Goal: Information Seeking & Learning: Learn about a topic

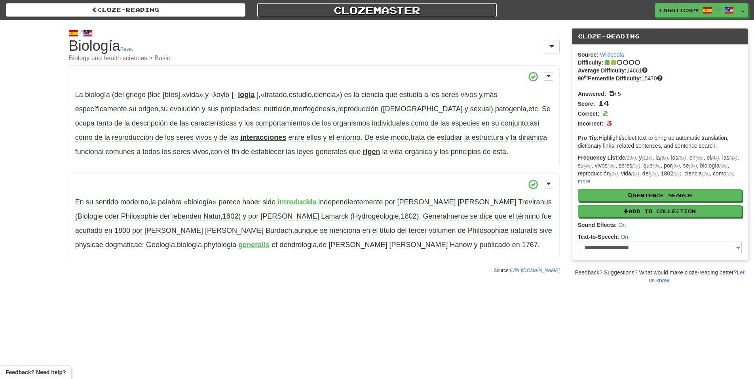
click at [357, 7] on link "Clozemaster" at bounding box center [376, 10] width 239 height 14
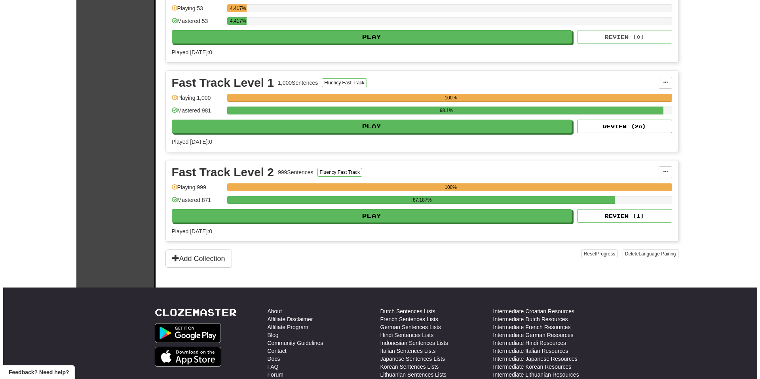
scroll to position [237, 0]
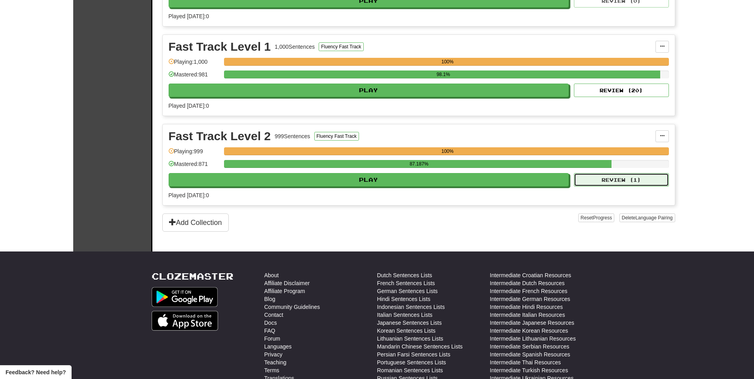
click at [591, 182] on button "Review ( 1 )" at bounding box center [621, 179] width 95 height 13
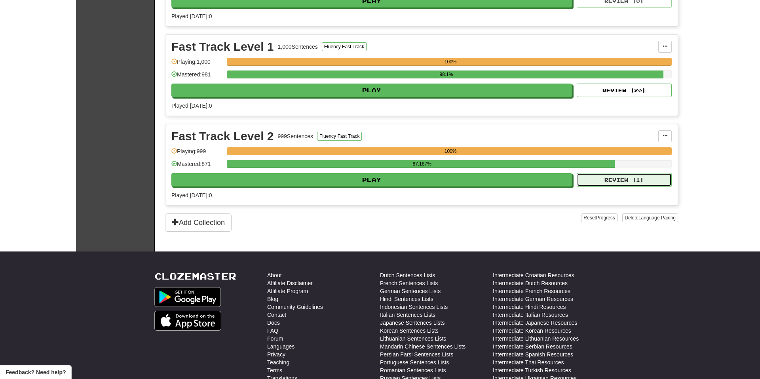
select select "**"
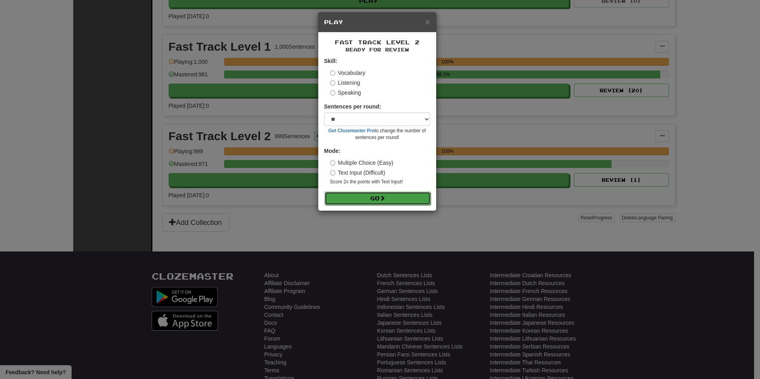
click at [388, 199] on button "Go" at bounding box center [377, 197] width 106 height 13
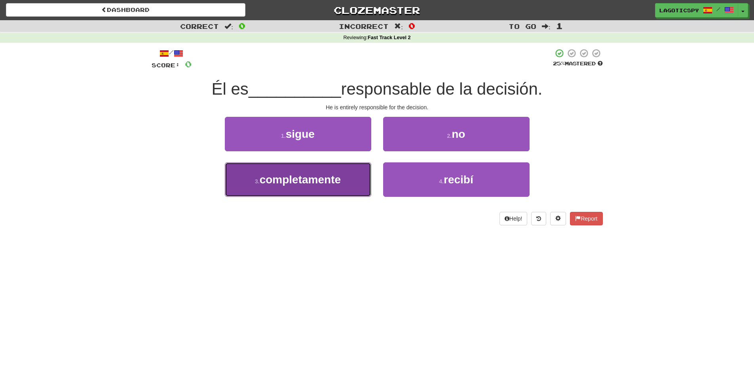
click at [318, 185] on span "completamente" at bounding box center [300, 179] width 81 height 12
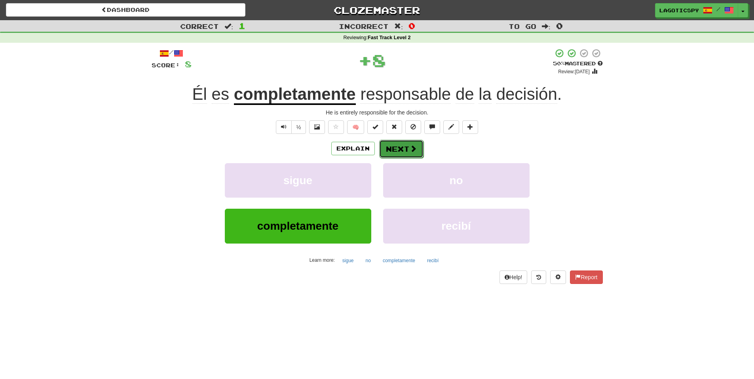
click at [403, 146] on button "Next" at bounding box center [401, 149] width 44 height 18
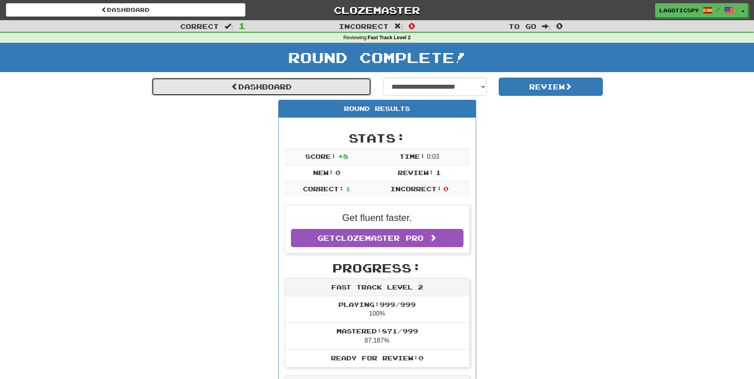
click at [286, 88] on link "Dashboard" at bounding box center [262, 87] width 220 height 18
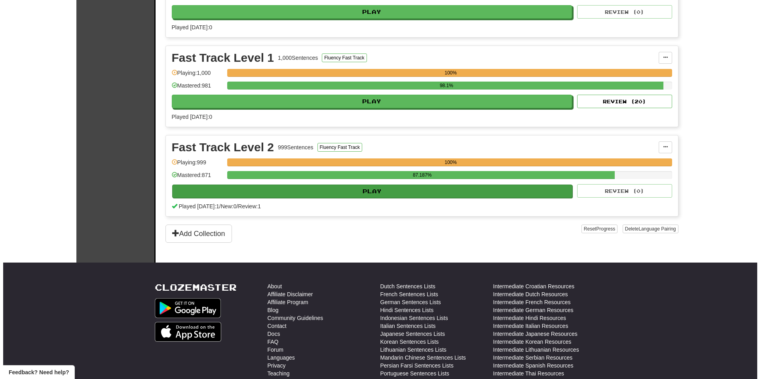
scroll to position [237, 0]
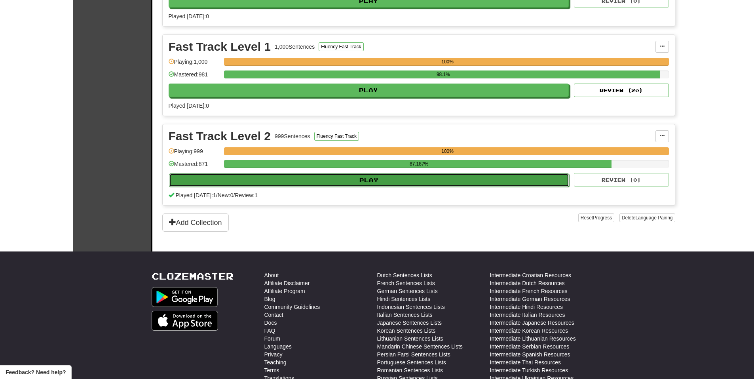
click at [396, 176] on button "Play" at bounding box center [369, 179] width 400 height 13
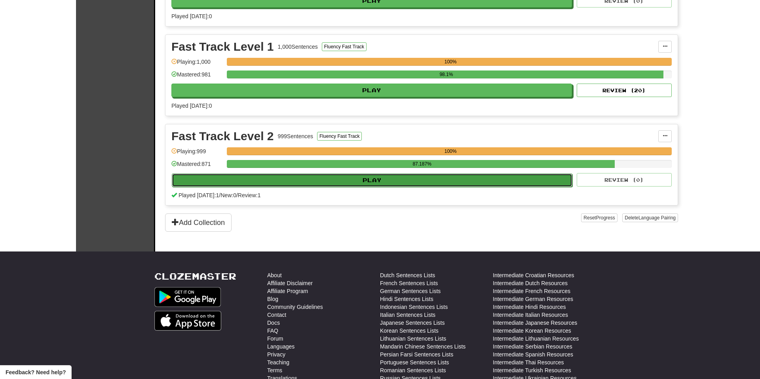
select select "**"
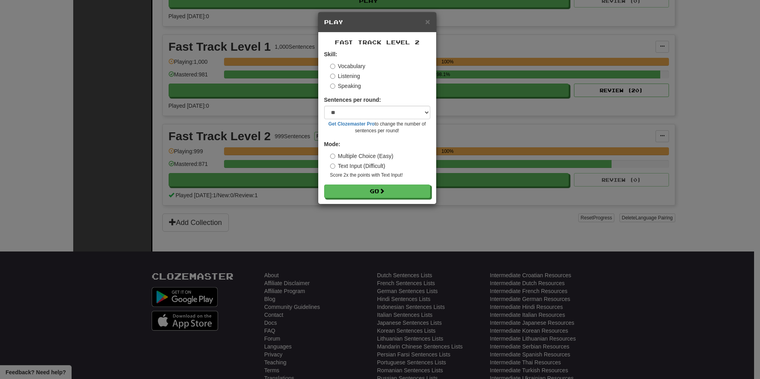
click at [387, 199] on div "Fast Track Level 2 Skill: Vocabulary Listening Speaking Sentences per round: * …" at bounding box center [377, 117] width 118 height 171
click at [391, 190] on button "Go" at bounding box center [377, 191] width 106 height 13
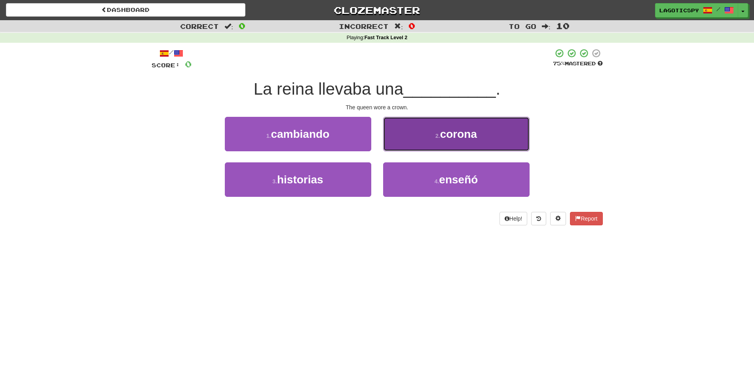
click at [447, 139] on span "corona" at bounding box center [458, 134] width 37 height 12
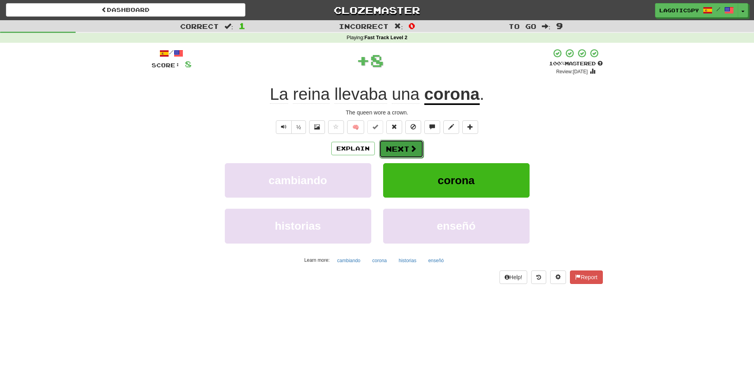
click at [398, 151] on button "Next" at bounding box center [401, 149] width 44 height 18
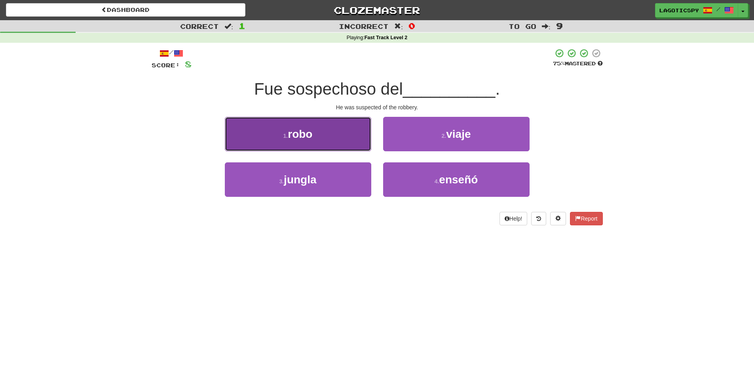
click at [301, 123] on button "1 . robo" at bounding box center [298, 134] width 146 height 34
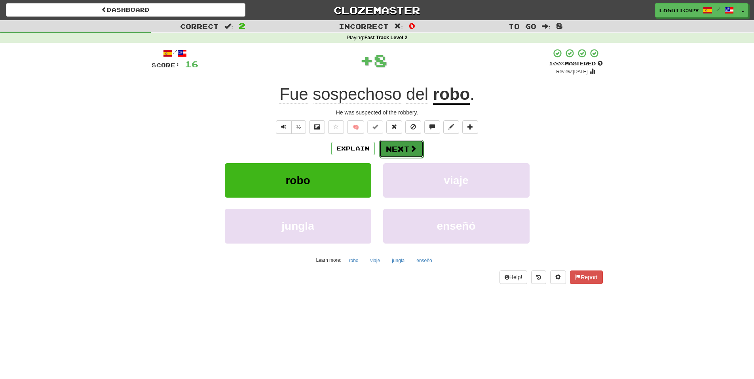
click at [414, 146] on span at bounding box center [412, 148] width 7 height 7
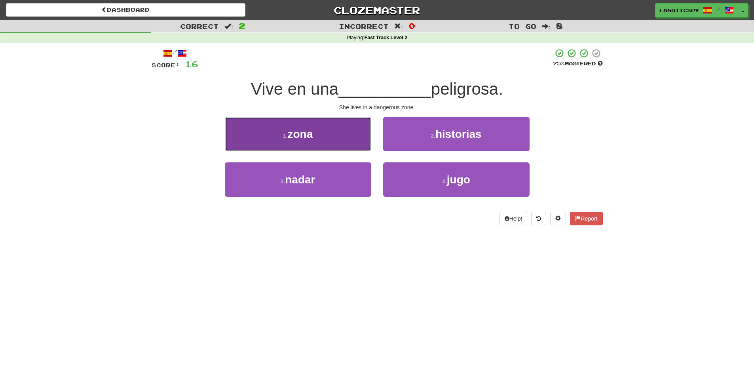
click at [310, 130] on span "zona" at bounding box center [299, 134] width 25 height 12
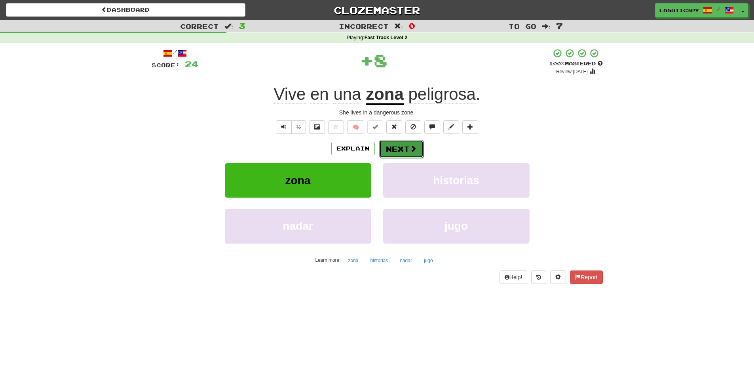
click at [392, 153] on button "Next" at bounding box center [401, 149] width 44 height 18
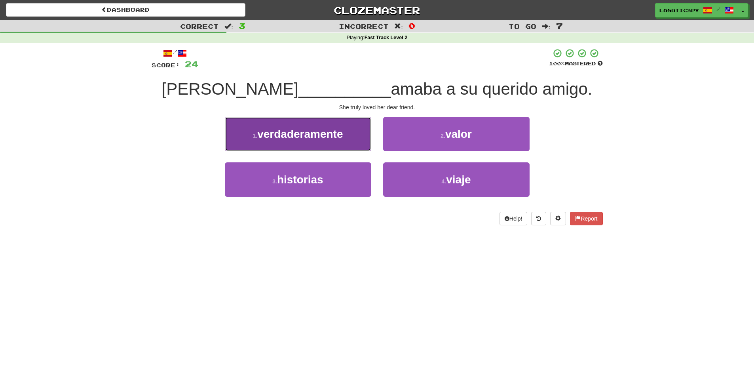
click at [329, 139] on span "verdaderamente" at bounding box center [299, 134] width 85 height 12
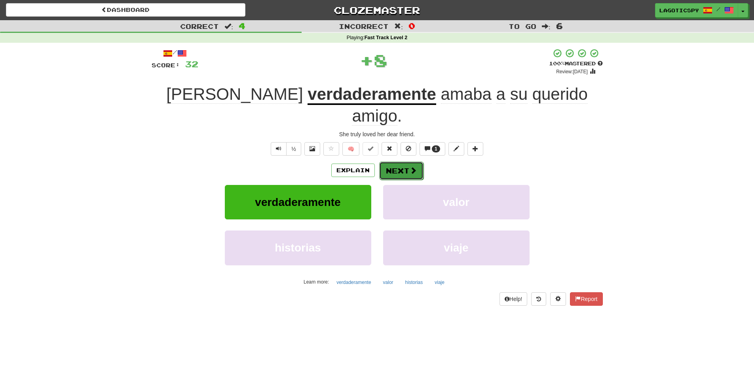
click at [395, 161] on button "Next" at bounding box center [401, 170] width 44 height 18
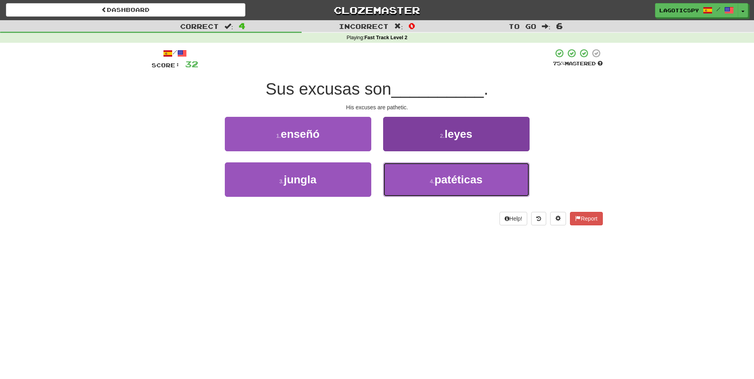
click at [409, 177] on button "4 . patéticas" at bounding box center [456, 179] width 146 height 34
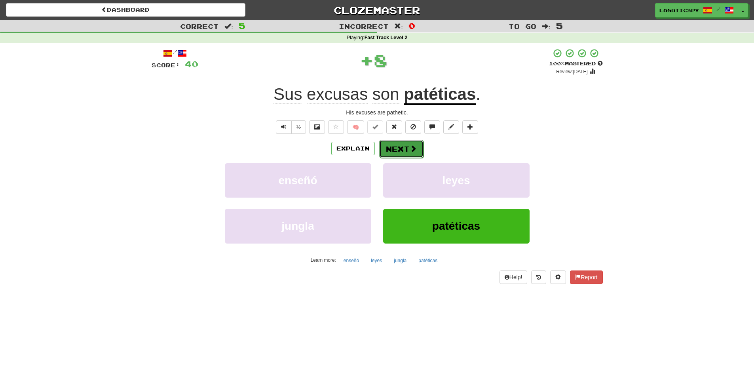
click at [409, 150] on span at bounding box center [412, 148] width 7 height 7
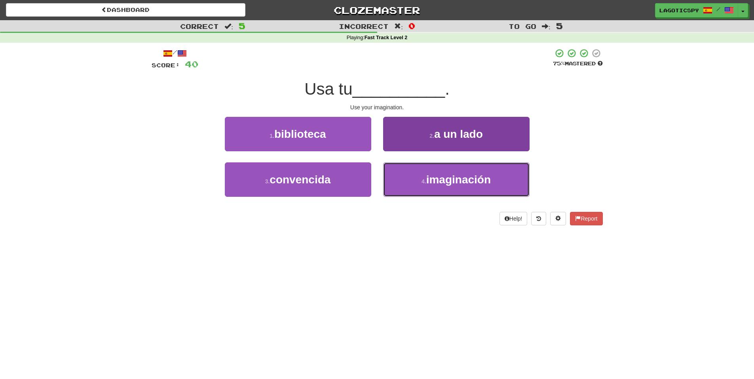
drag, startPoint x: 434, startPoint y: 183, endPoint x: 423, endPoint y: 175, distance: 13.3
click at [434, 183] on span "imaginación" at bounding box center [458, 179] width 64 height 12
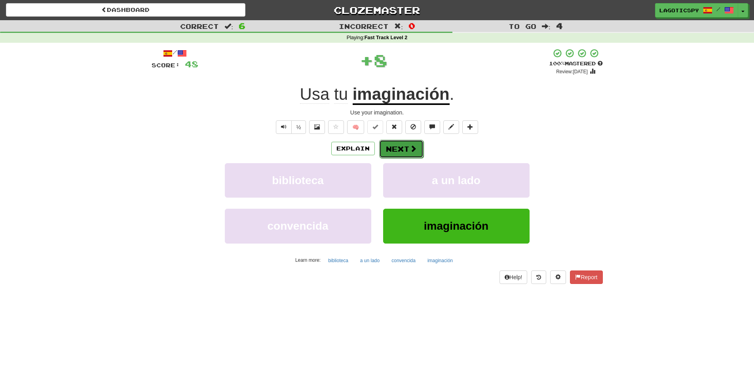
click at [404, 143] on button "Next" at bounding box center [401, 149] width 44 height 18
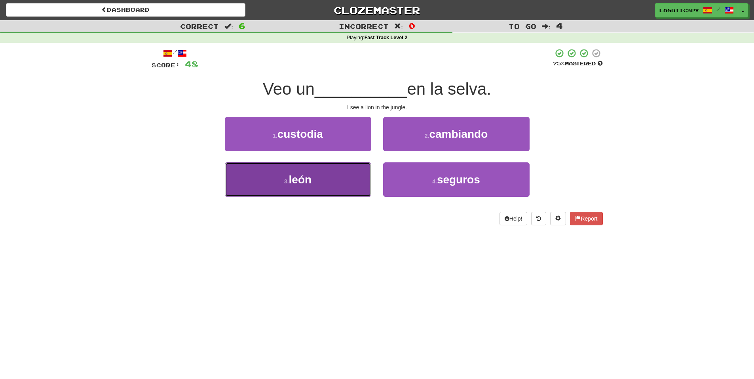
click at [339, 174] on button "3 . león" at bounding box center [298, 179] width 146 height 34
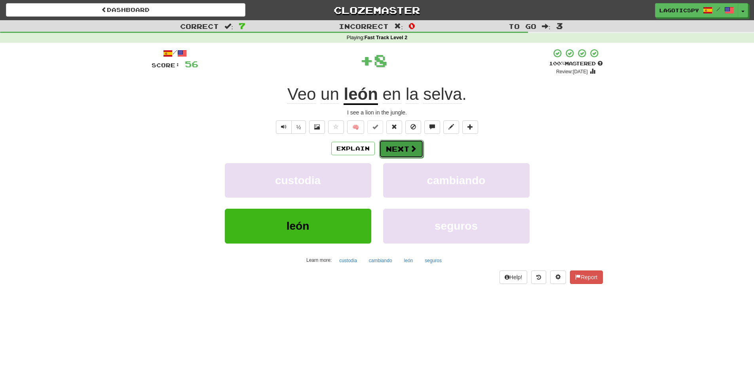
click at [403, 145] on button "Next" at bounding box center [401, 149] width 44 height 18
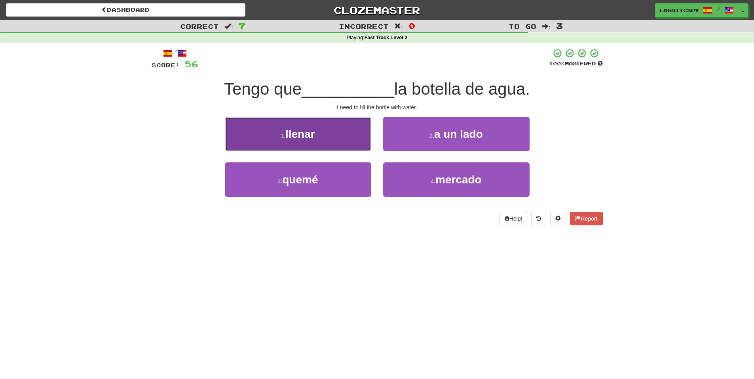
click at [341, 140] on button "1 . llenar" at bounding box center [298, 134] width 146 height 34
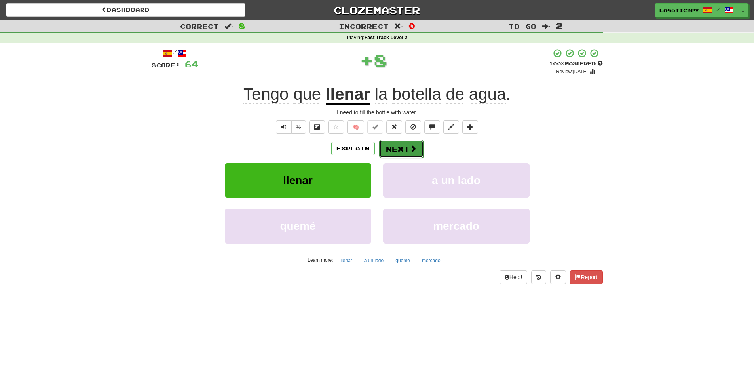
click at [402, 146] on button "Next" at bounding box center [401, 149] width 44 height 18
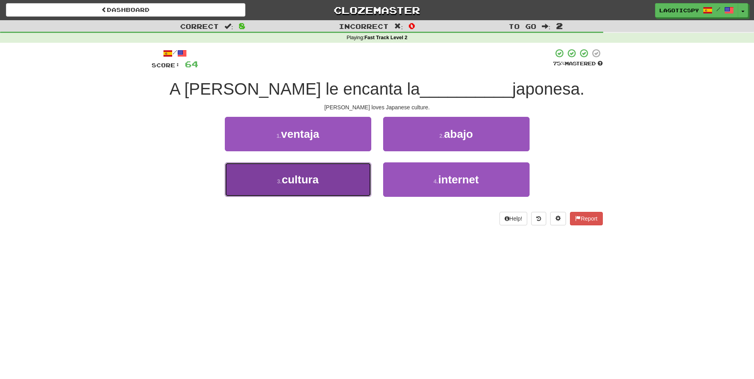
click at [282, 178] on span "cultura" at bounding box center [300, 179] width 37 height 12
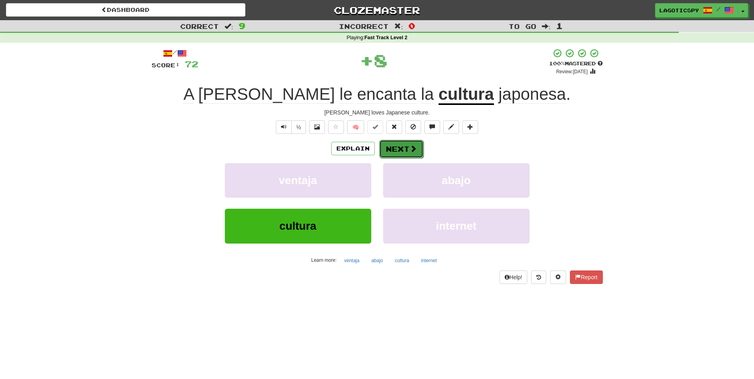
click at [391, 156] on button "Next" at bounding box center [401, 149] width 44 height 18
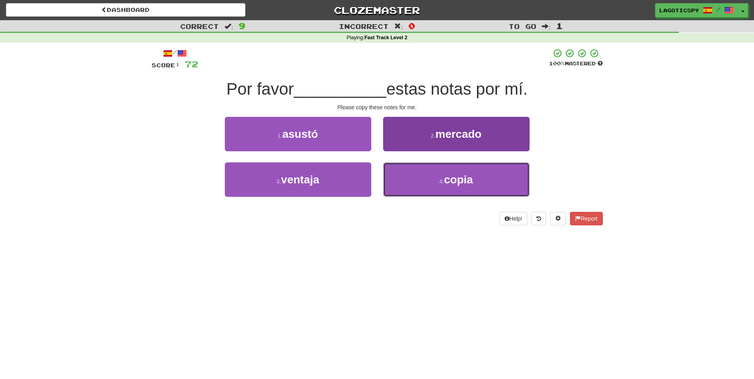
click at [418, 184] on button "4 . copia" at bounding box center [456, 179] width 146 height 34
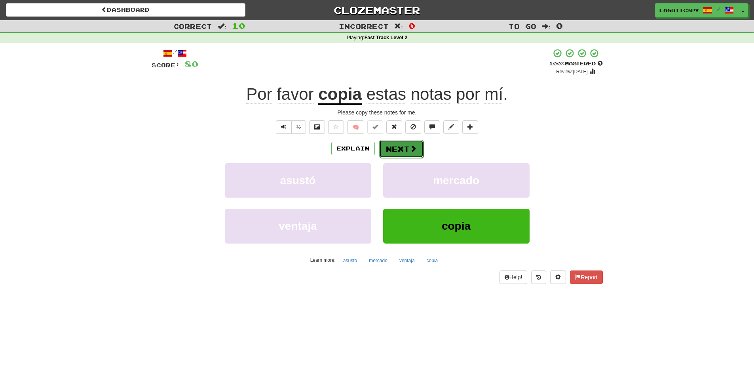
click at [406, 147] on button "Next" at bounding box center [401, 149] width 44 height 18
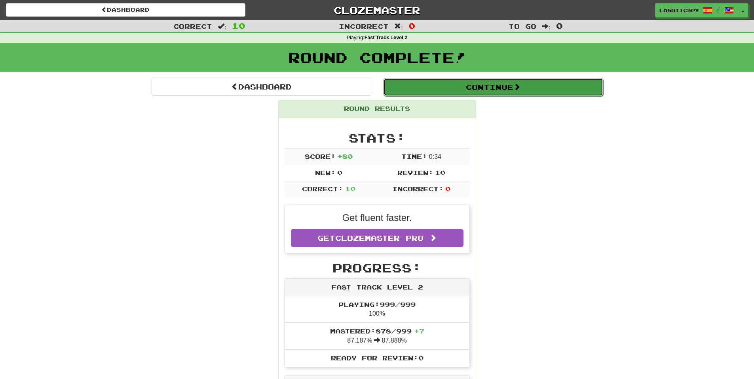
click at [424, 88] on button "Continue" at bounding box center [493, 87] width 220 height 18
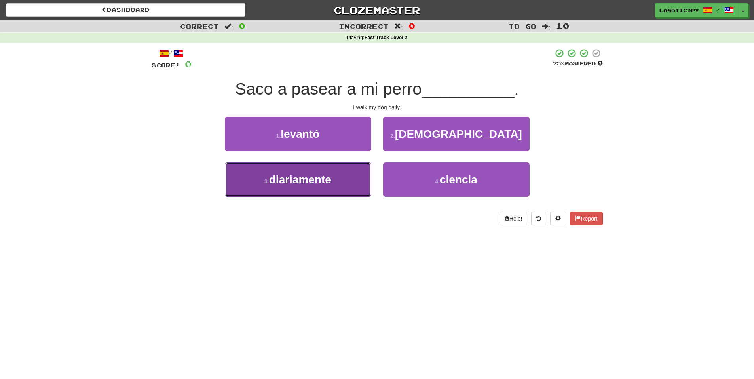
click at [351, 178] on button "3 . diariamente" at bounding box center [298, 179] width 146 height 34
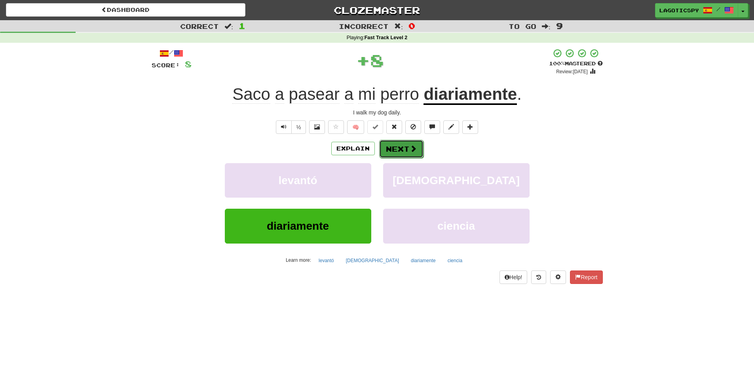
click at [394, 152] on button "Next" at bounding box center [401, 149] width 44 height 18
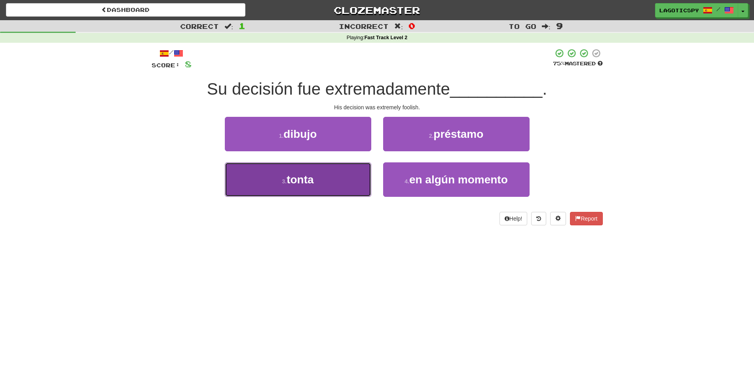
click at [354, 176] on button "3 . tonta" at bounding box center [298, 179] width 146 height 34
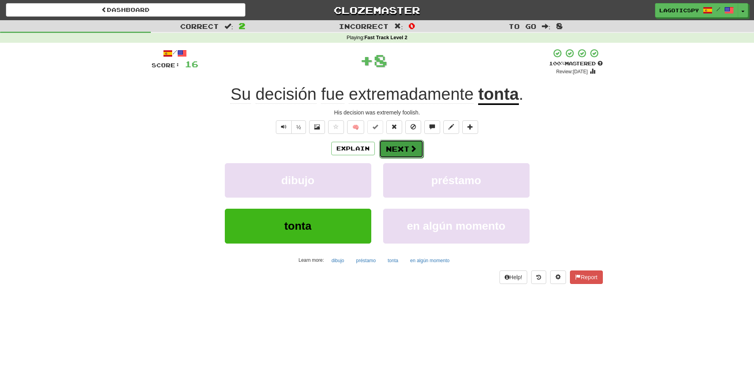
click at [397, 150] on button "Next" at bounding box center [401, 149] width 44 height 18
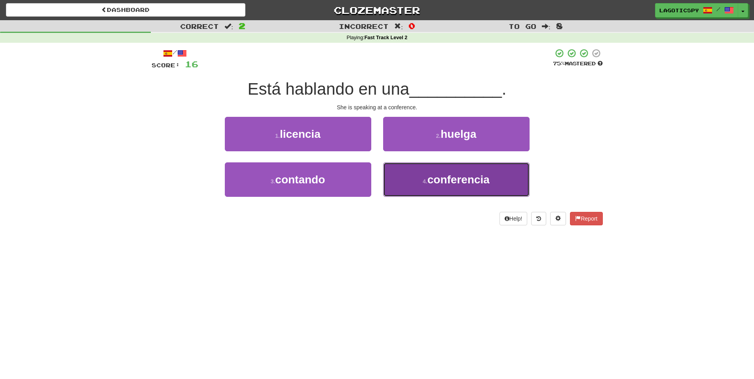
click at [416, 184] on button "4 . conferencia" at bounding box center [456, 179] width 146 height 34
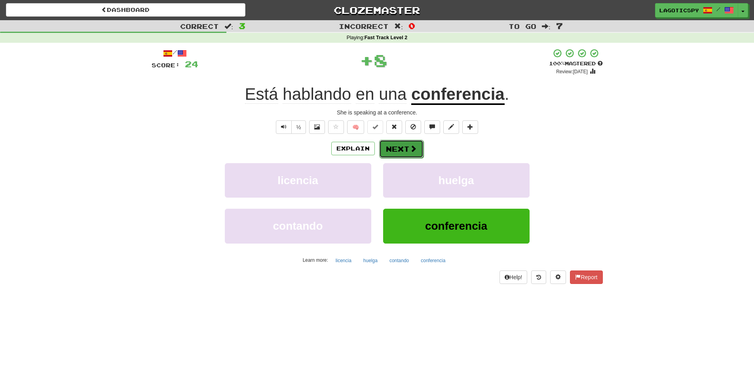
click at [408, 149] on button "Next" at bounding box center [401, 149] width 44 height 18
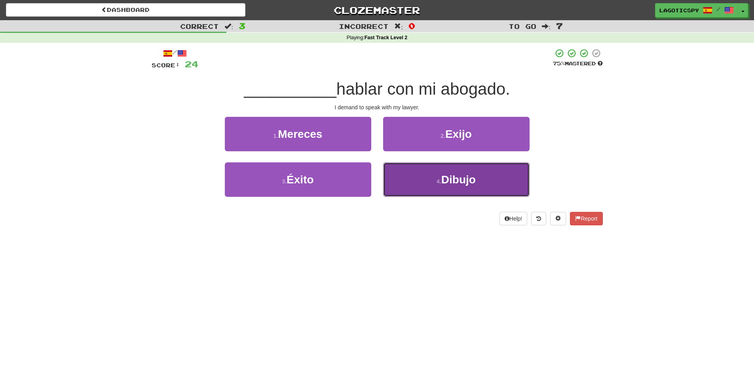
click at [445, 185] on span "Dibujo" at bounding box center [458, 179] width 34 height 12
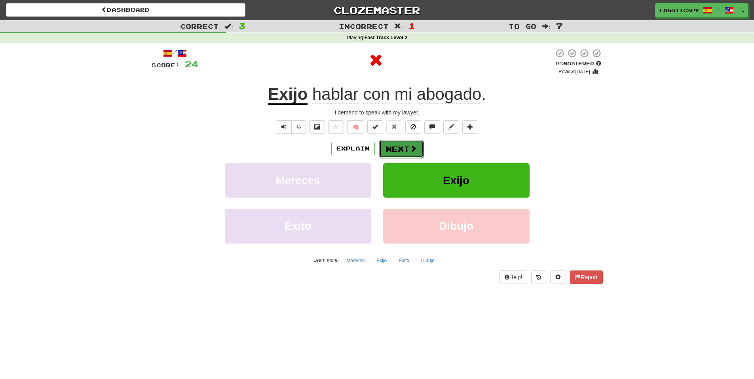
click at [399, 147] on button "Next" at bounding box center [401, 149] width 44 height 18
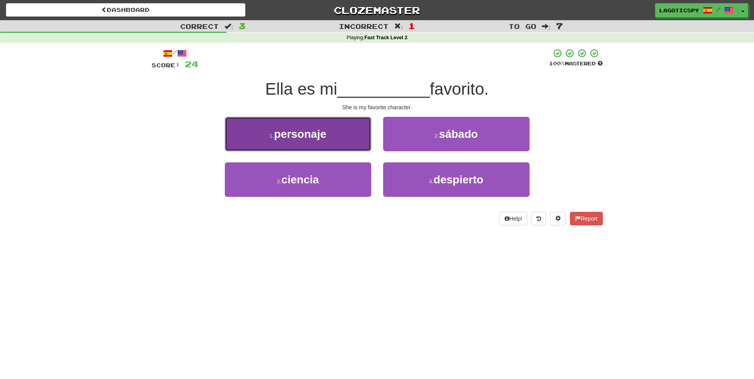
click at [316, 135] on span "personaje" at bounding box center [300, 134] width 52 height 12
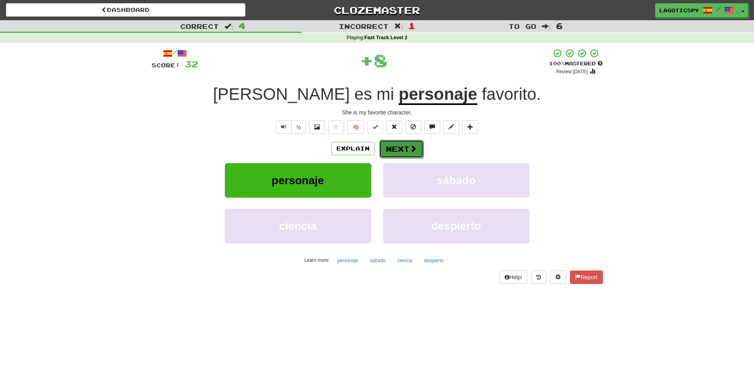
click at [410, 152] on span at bounding box center [412, 148] width 7 height 7
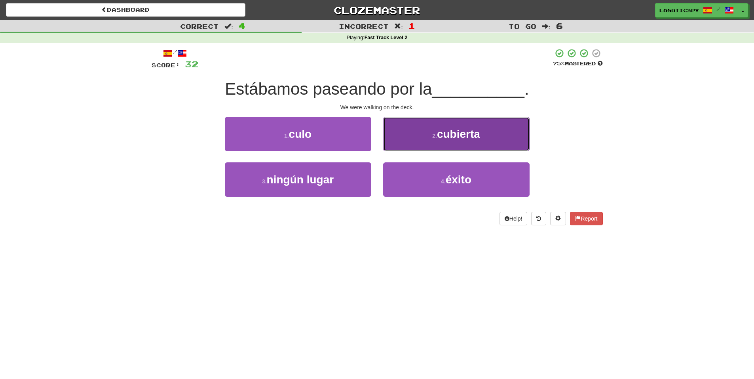
click at [451, 146] on button "2 . cubierta" at bounding box center [456, 134] width 146 height 34
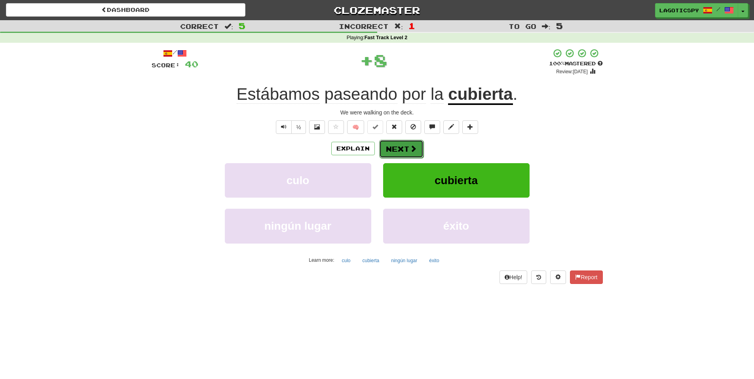
click at [407, 147] on button "Next" at bounding box center [401, 149] width 44 height 18
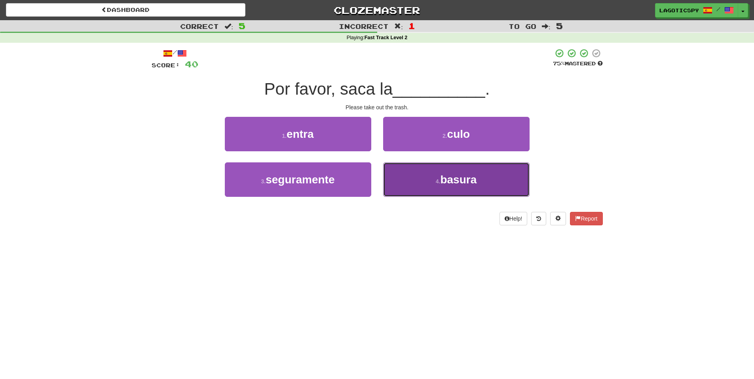
click at [407, 186] on button "4 . basura" at bounding box center [456, 179] width 146 height 34
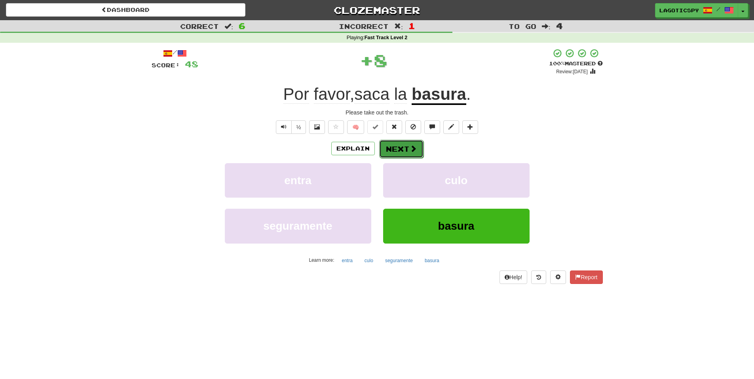
click at [406, 152] on button "Next" at bounding box center [401, 149] width 44 height 18
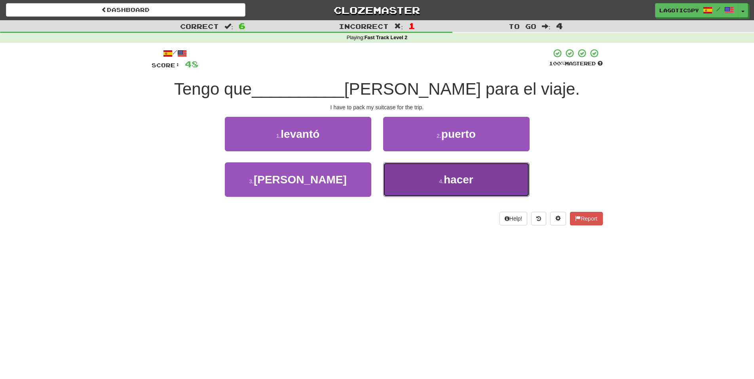
click at [412, 180] on button "4 . hacer" at bounding box center [456, 179] width 146 height 34
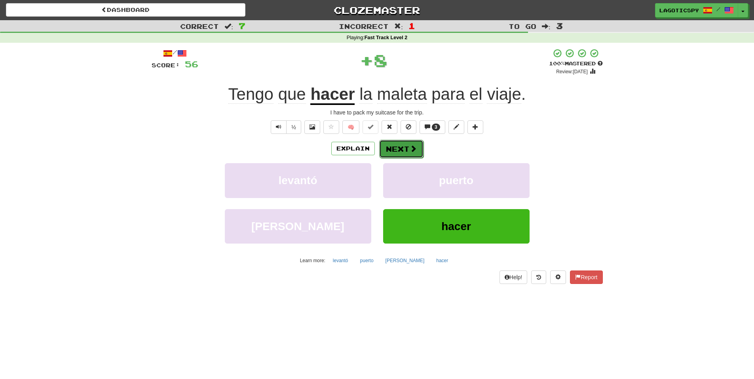
click at [403, 150] on button "Next" at bounding box center [401, 149] width 44 height 18
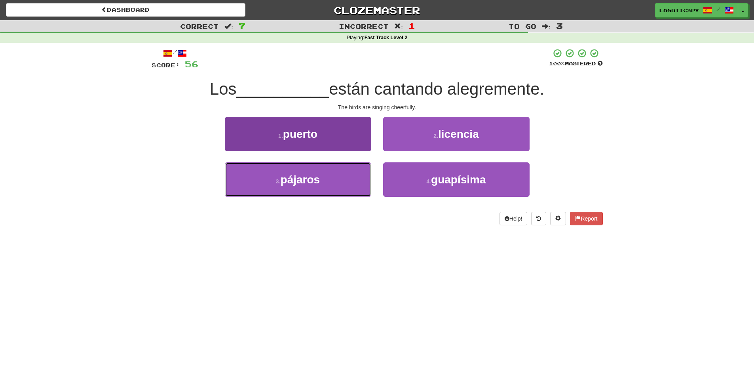
click at [329, 172] on button "3 . pájaros" at bounding box center [298, 179] width 146 height 34
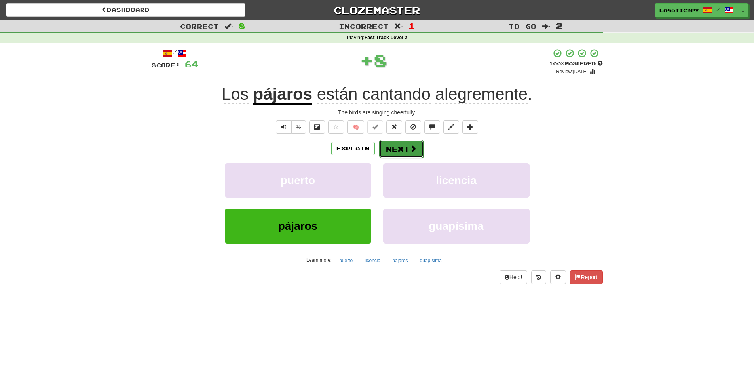
click at [400, 143] on button "Next" at bounding box center [401, 149] width 44 height 18
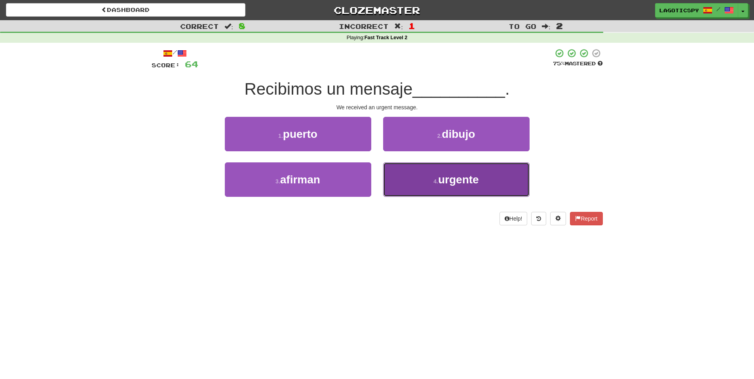
click at [414, 176] on button "4 . urgente" at bounding box center [456, 179] width 146 height 34
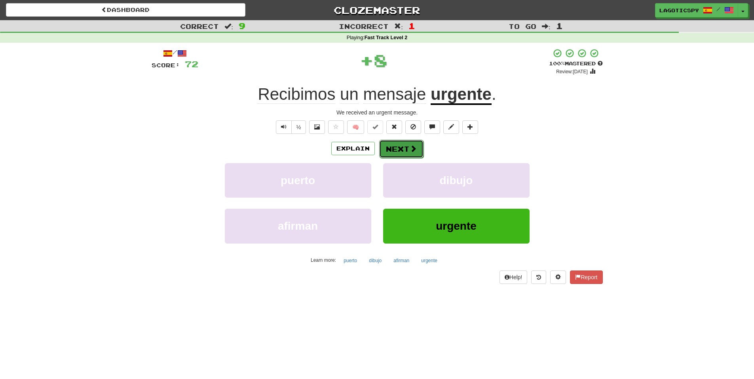
click at [418, 150] on button "Next" at bounding box center [401, 149] width 44 height 18
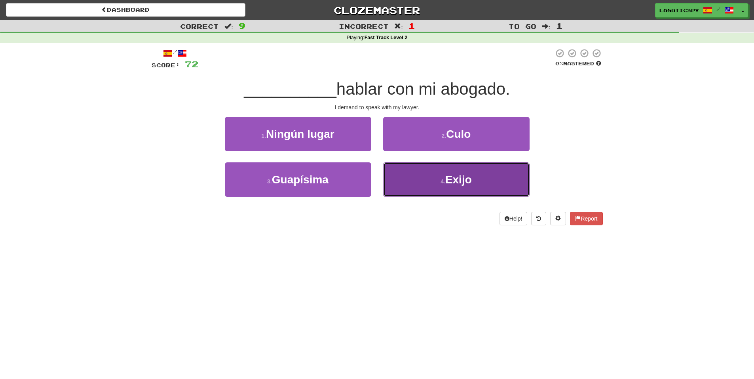
click at [425, 172] on button "4 . Exijo" at bounding box center [456, 179] width 146 height 34
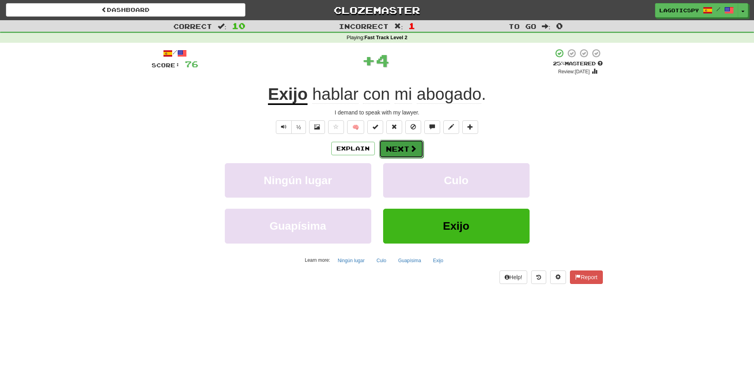
click at [407, 149] on button "Next" at bounding box center [401, 149] width 44 height 18
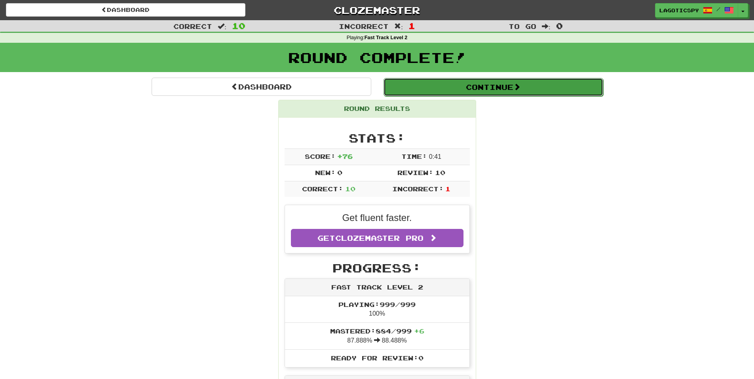
click at [472, 93] on button "Continue" at bounding box center [493, 87] width 220 height 18
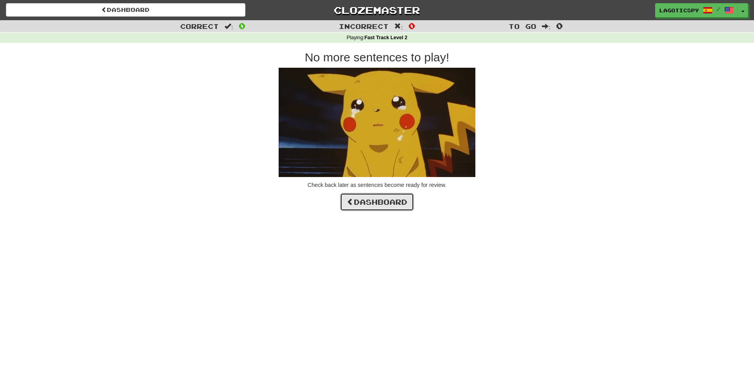
click at [411, 199] on link "Dashboard" at bounding box center [377, 202] width 74 height 18
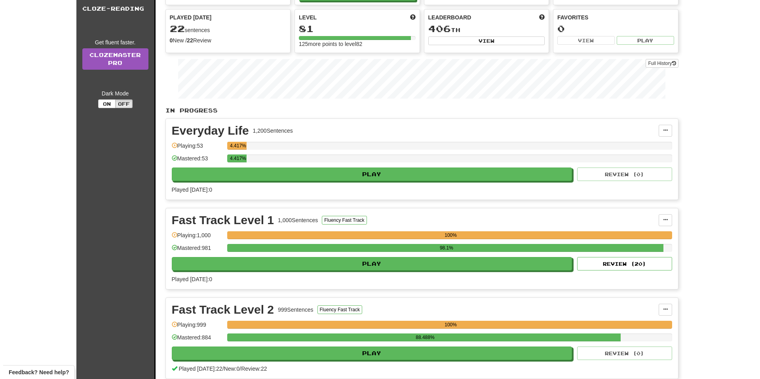
scroll to position [119, 0]
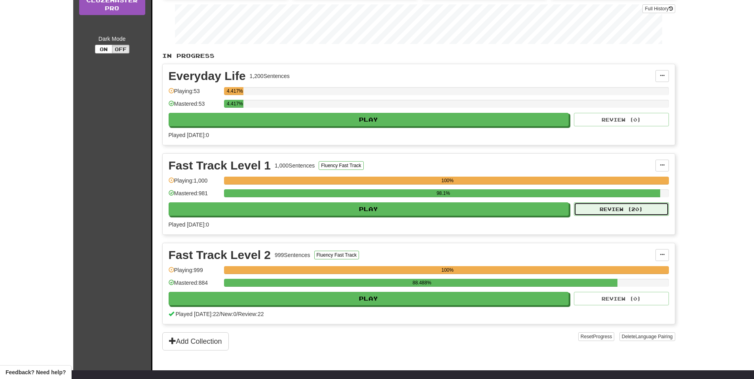
click at [585, 207] on button "Review ( 20 )" at bounding box center [621, 208] width 95 height 13
select select "**"
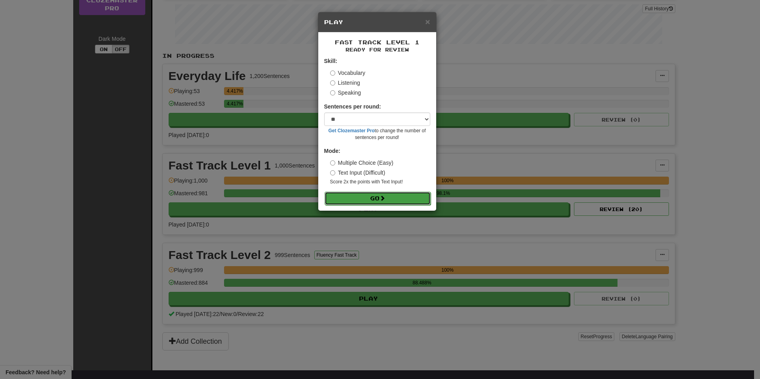
click at [424, 194] on button "Go" at bounding box center [377, 197] width 106 height 13
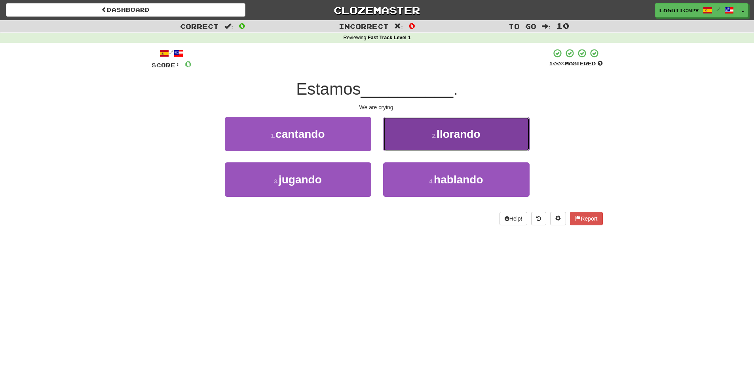
click at [440, 139] on span "llorando" at bounding box center [458, 134] width 44 height 12
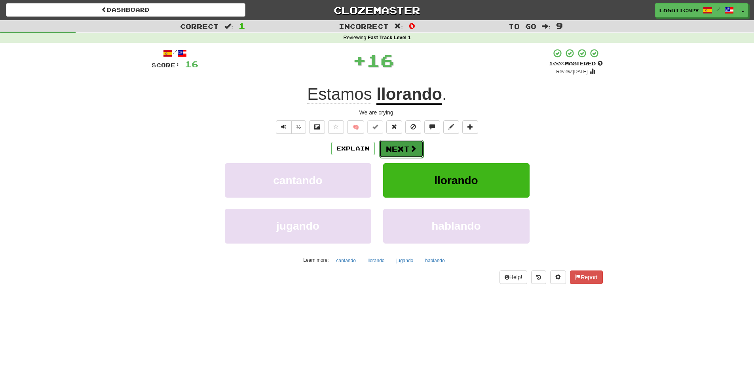
click at [412, 154] on button "Next" at bounding box center [401, 149] width 44 height 18
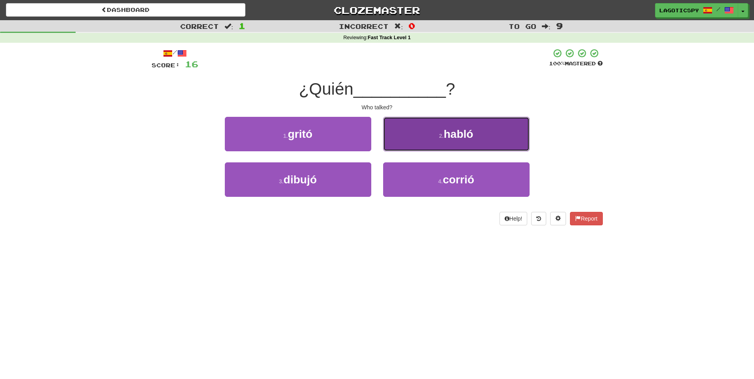
click at [429, 138] on button "2 . [GEOGRAPHIC_DATA]" at bounding box center [456, 134] width 146 height 34
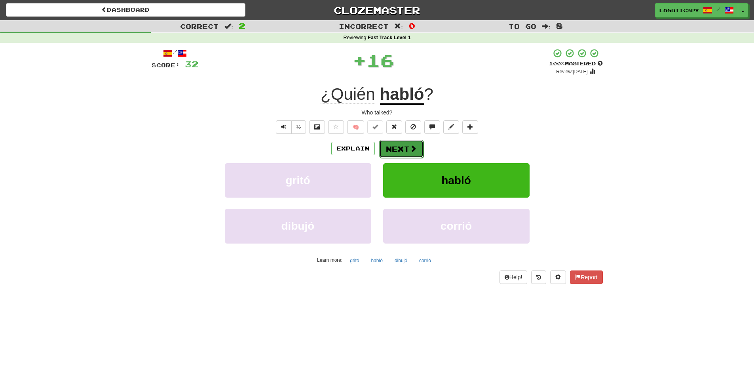
click at [400, 154] on button "Next" at bounding box center [401, 149] width 44 height 18
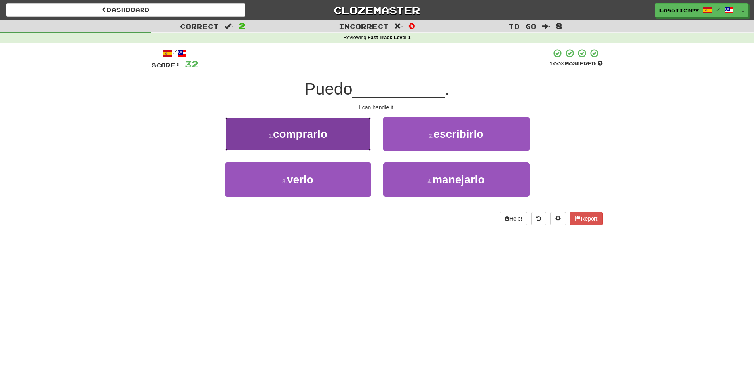
click at [293, 133] on span "comprarlo" at bounding box center [300, 134] width 54 height 12
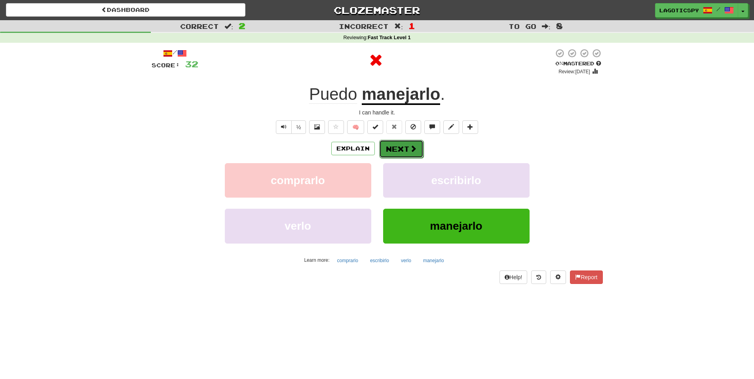
click at [407, 149] on button "Next" at bounding box center [401, 149] width 44 height 18
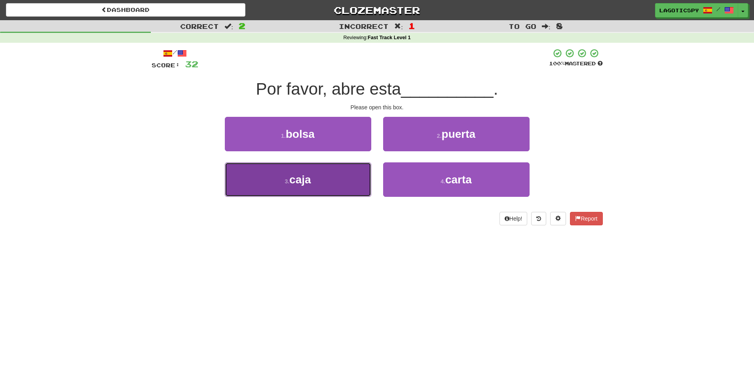
click at [341, 177] on button "3 . caja" at bounding box center [298, 179] width 146 height 34
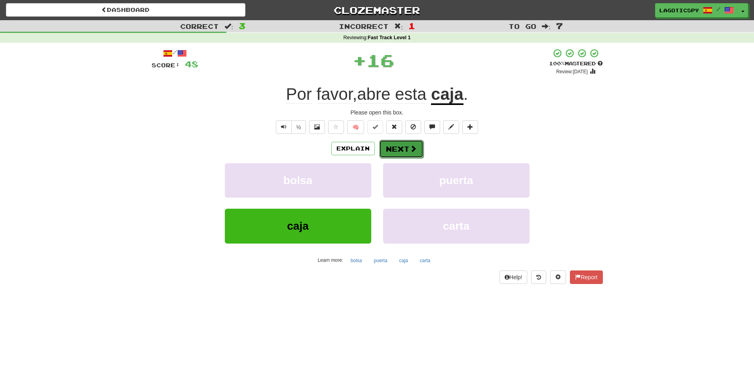
click at [398, 144] on button "Next" at bounding box center [401, 149] width 44 height 18
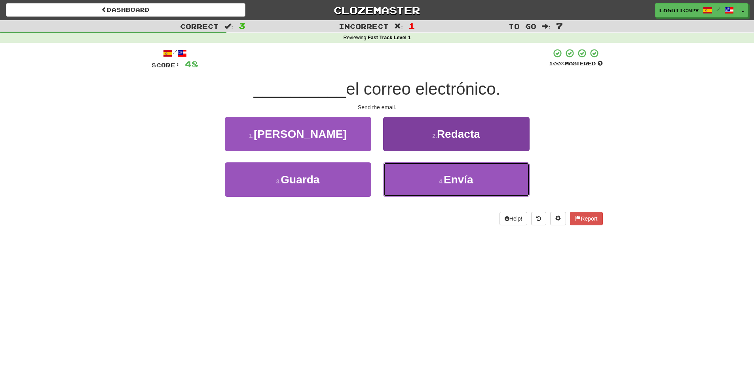
click at [414, 175] on button "4 . Envía" at bounding box center [456, 179] width 146 height 34
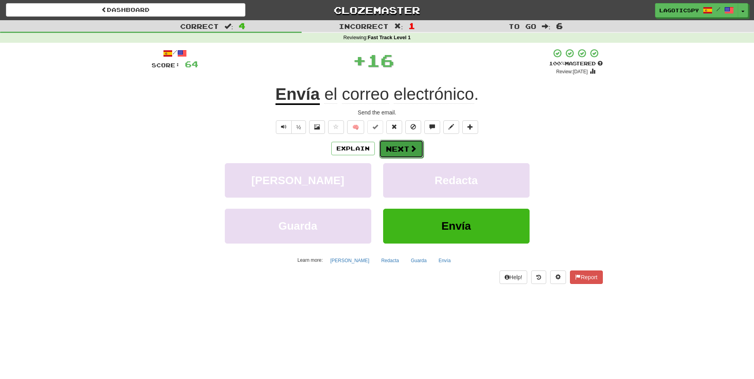
click at [400, 153] on button "Next" at bounding box center [401, 149] width 44 height 18
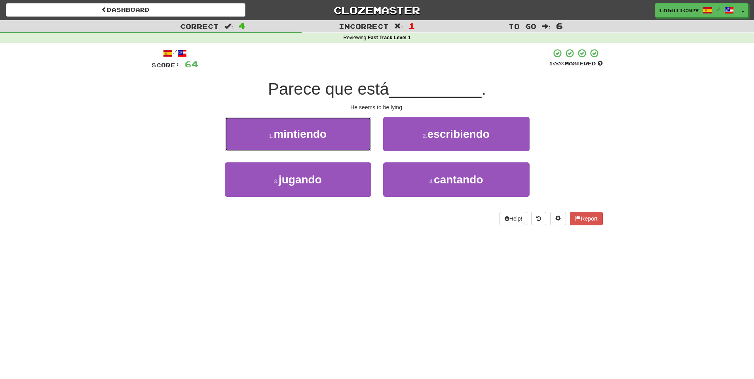
click at [304, 138] on span "mintiendo" at bounding box center [299, 134] width 53 height 12
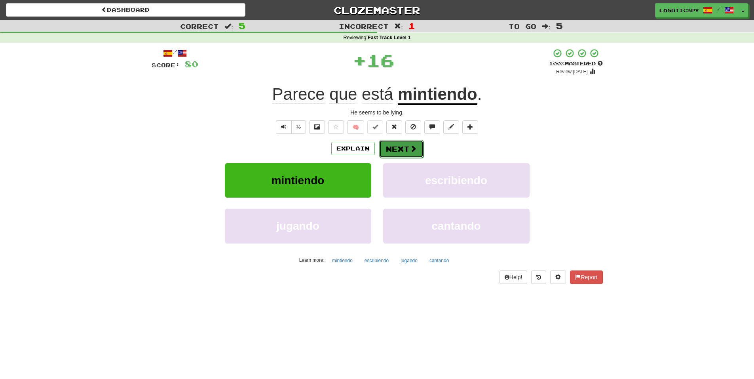
click at [411, 152] on span at bounding box center [412, 148] width 7 height 7
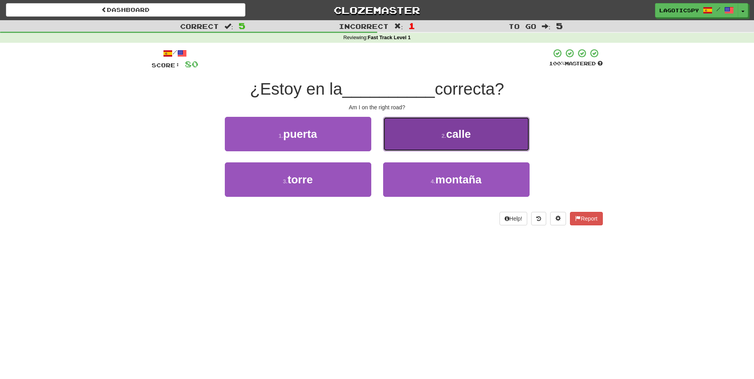
click at [517, 143] on button "2 . calle" at bounding box center [456, 134] width 146 height 34
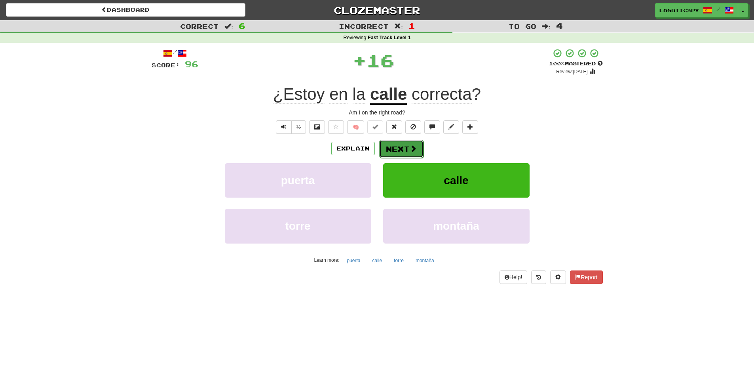
click at [407, 145] on button "Next" at bounding box center [401, 149] width 44 height 18
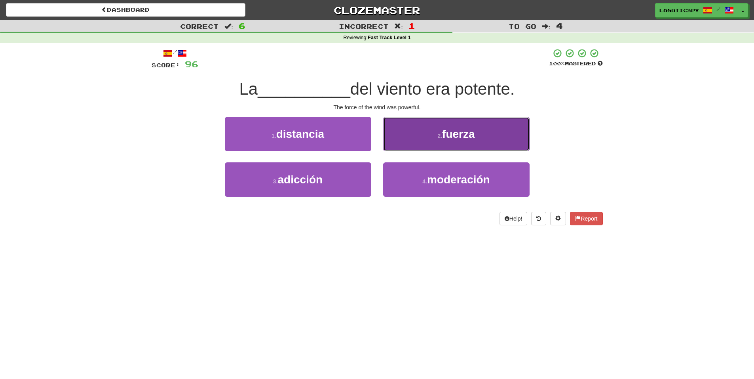
click at [473, 137] on span "fuerza" at bounding box center [458, 134] width 32 height 12
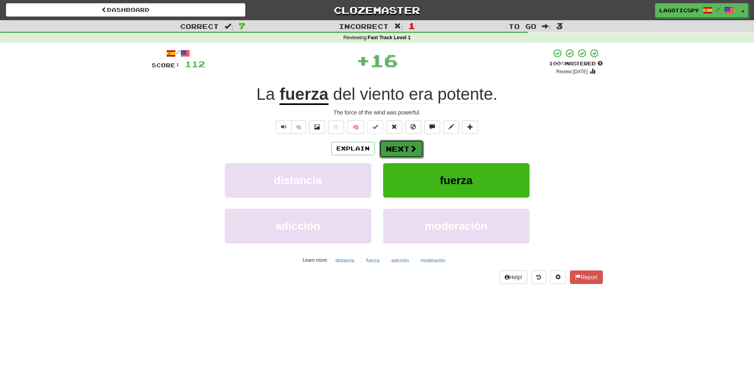
click at [413, 145] on span at bounding box center [412, 148] width 7 height 7
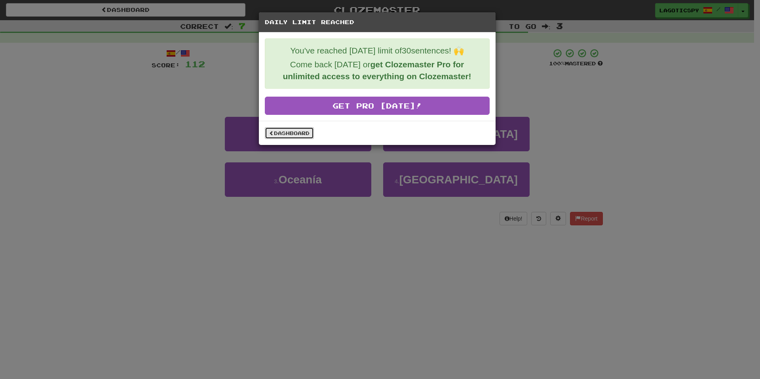
click at [282, 132] on link "Dashboard" at bounding box center [289, 133] width 49 height 12
